Goal: Transaction & Acquisition: Purchase product/service

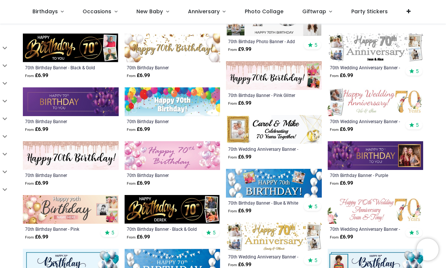
scroll to position [139, 0]
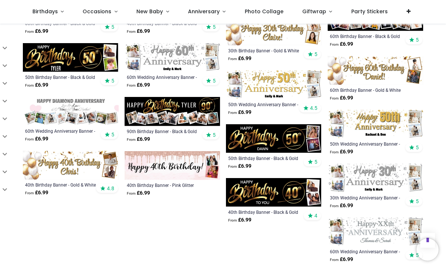
scroll to position [663, 0]
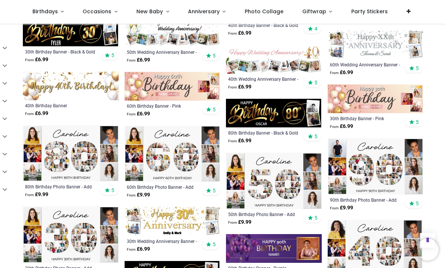
scroll to position [887, 0]
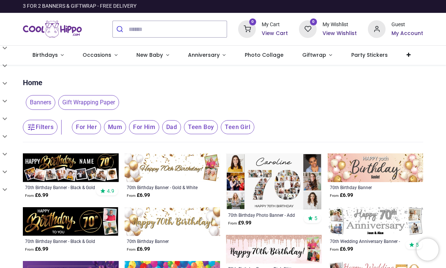
click at [377, 167] on img at bounding box center [376, 167] width 96 height 29
click at [376, 167] on img at bounding box center [376, 167] width 96 height 29
click at [375, 169] on img at bounding box center [376, 167] width 96 height 29
click at [355, 184] on div "70th Birthday Banner" at bounding box center [366, 187] width 73 height 6
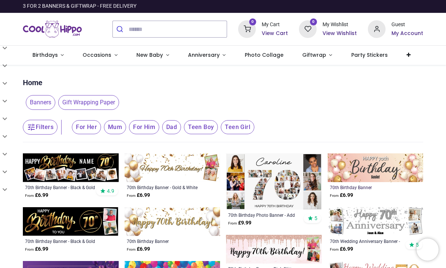
scroll to position [0, 0]
click at [146, 27] on input "search" at bounding box center [178, 29] width 98 height 16
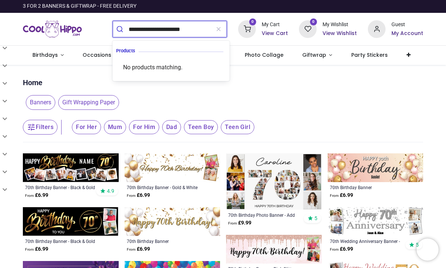
type input "**********"
click at [121, 29] on button "submit" at bounding box center [121, 29] width 16 height 16
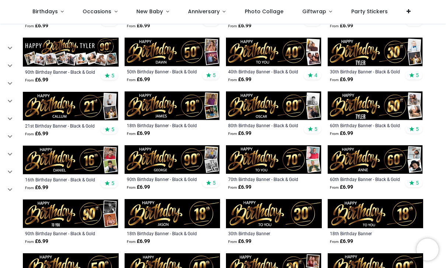
scroll to position [251, 0]
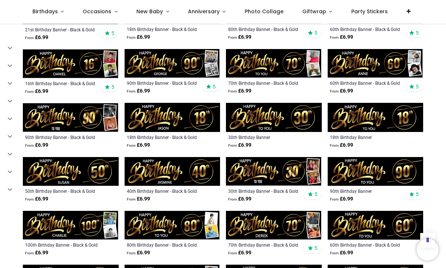
scroll to position [330, 0]
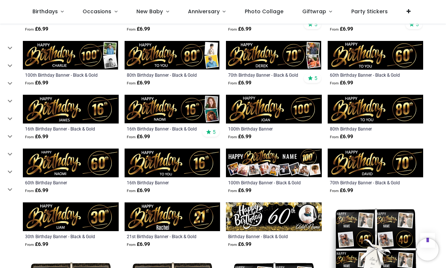
scroll to position [503, 0]
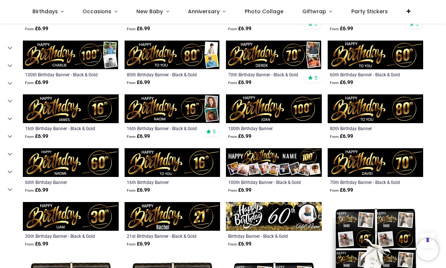
click at [362, 168] on img at bounding box center [376, 162] width 96 height 29
click at [370, 163] on img at bounding box center [376, 162] width 96 height 29
click at [359, 184] on div "70th Birthday Banner - Black & Gold" at bounding box center [366, 182] width 73 height 6
click at [367, 168] on img at bounding box center [376, 162] width 96 height 29
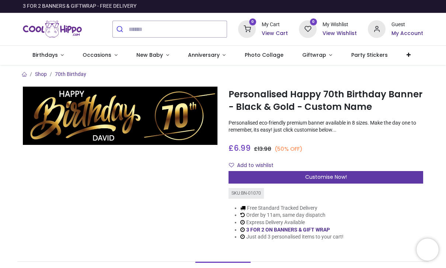
click at [325, 176] on span "Customise Now!" at bounding box center [327, 176] width 42 height 7
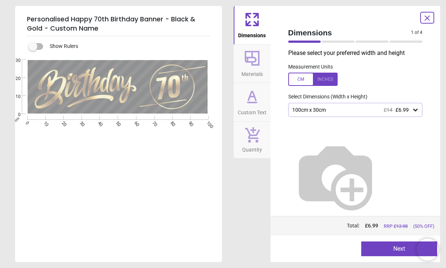
click at [375, 108] on div "100cm x 30cm £14 £6.99" at bounding box center [352, 110] width 121 height 6
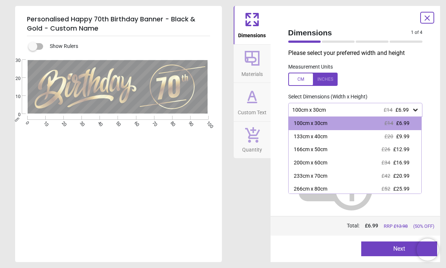
click at [319, 79] on div at bounding box center [313, 79] width 49 height 13
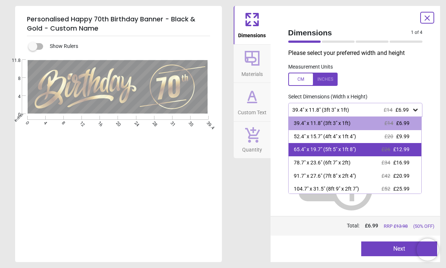
click at [342, 149] on div "65.4" x 19.7" (5ft 5" x 1ft 8")" at bounding box center [325, 149] width 62 height 7
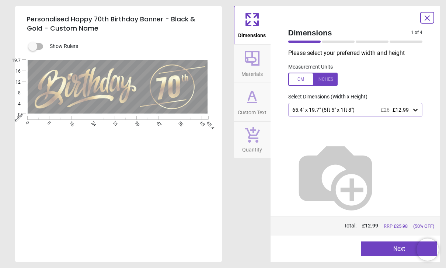
click at [390, 250] on button "Next" at bounding box center [400, 249] width 76 height 15
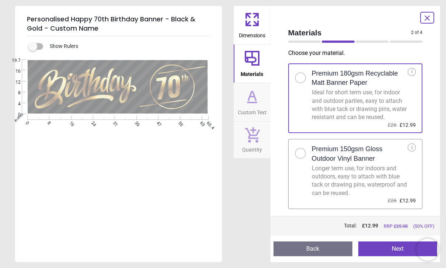
click at [385, 251] on button "Next" at bounding box center [398, 249] width 79 height 15
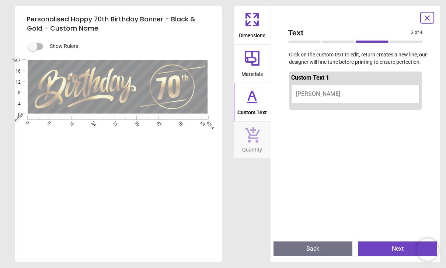
click at [325, 249] on button "Back" at bounding box center [313, 249] width 79 height 15
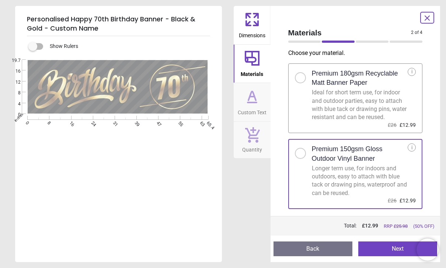
click at [385, 250] on button "Next" at bounding box center [398, 249] width 79 height 15
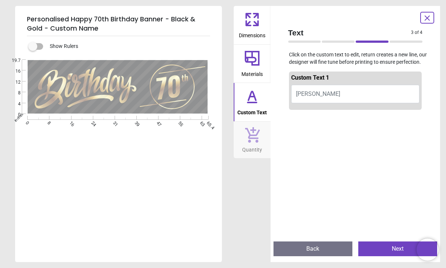
click at [326, 100] on button "DAVID" at bounding box center [355, 94] width 129 height 18
type textarea "*******"
click at [329, 183] on div at bounding box center [355, 247] width 133 height 268
click at [324, 102] on button "Dr Kash" at bounding box center [355, 94] width 129 height 18
click at [338, 167] on div at bounding box center [355, 247] width 133 height 268
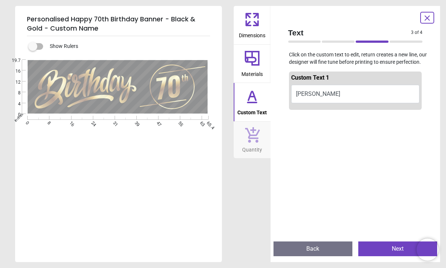
click at [255, 64] on icon at bounding box center [252, 58] width 15 height 15
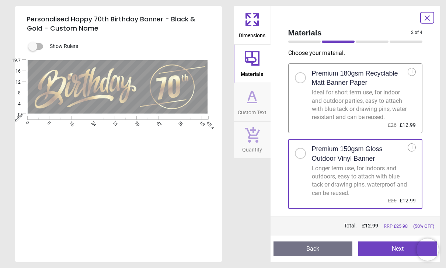
click at [258, 102] on icon at bounding box center [253, 97] width 18 height 18
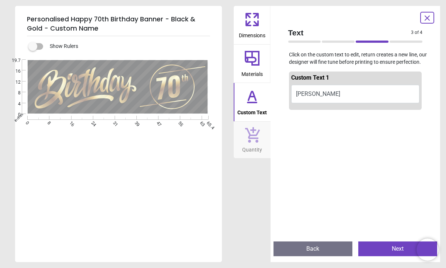
click at [389, 255] on button "Next" at bounding box center [398, 249] width 79 height 15
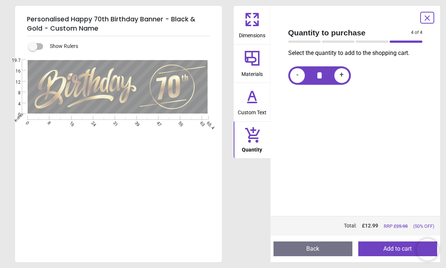
click at [383, 255] on button "Add to cart" at bounding box center [398, 249] width 79 height 15
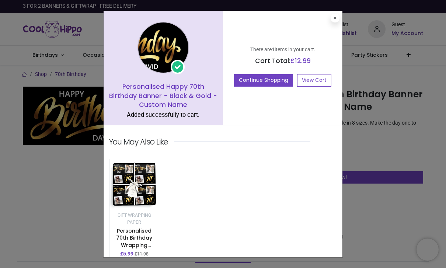
scroll to position [10, 0]
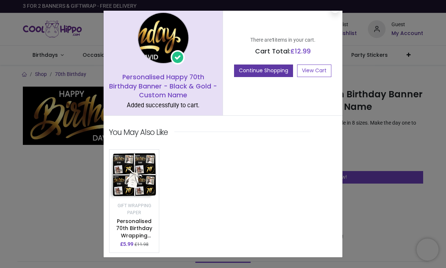
click at [265, 72] on button "Continue Shopping" at bounding box center [263, 71] width 59 height 13
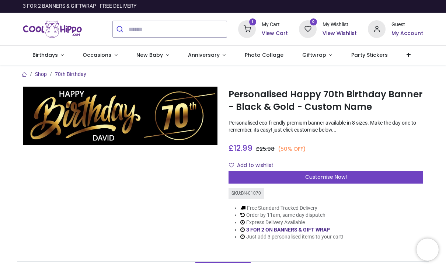
click at [273, 31] on h6 "View Cart" at bounding box center [275, 33] width 26 height 7
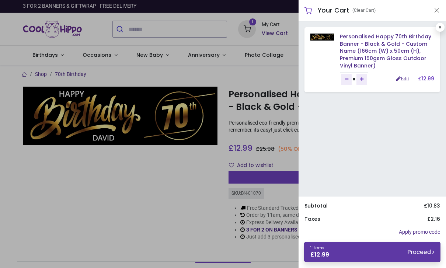
click at [367, 253] on link "1 items £ 12.99 Proceed" at bounding box center [372, 252] width 137 height 20
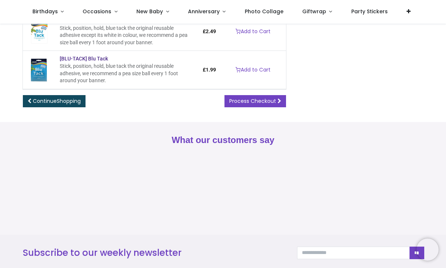
scroll to position [169, 0]
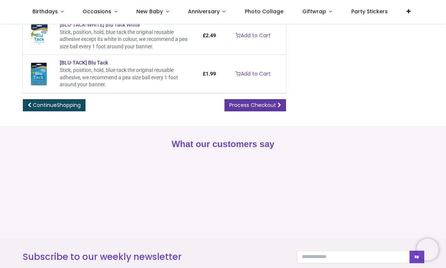
click at [259, 102] on span "Process Checkout" at bounding box center [253, 104] width 47 height 7
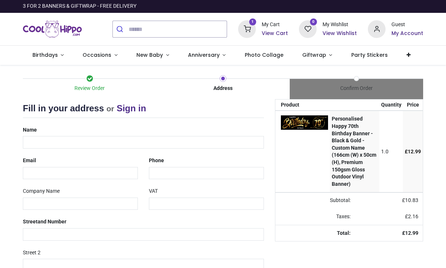
select select "***"
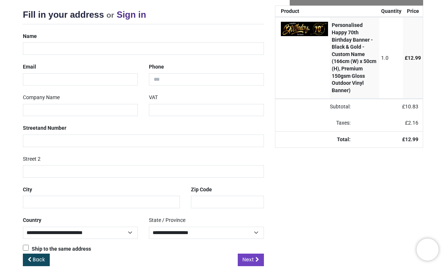
scroll to position [94, 0]
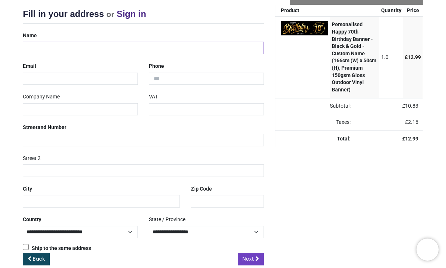
click at [49, 44] on input "text" at bounding box center [143, 48] width 241 height 13
